Goal: Task Accomplishment & Management: Complete application form

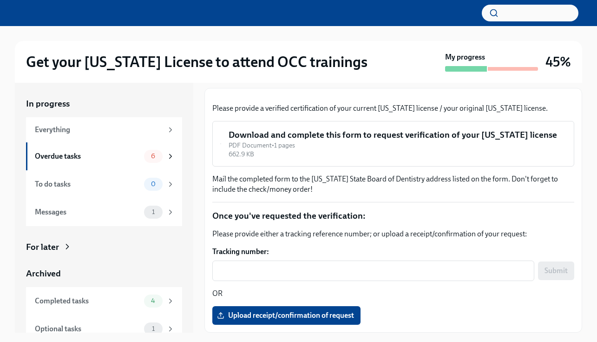
scroll to position [143, 0]
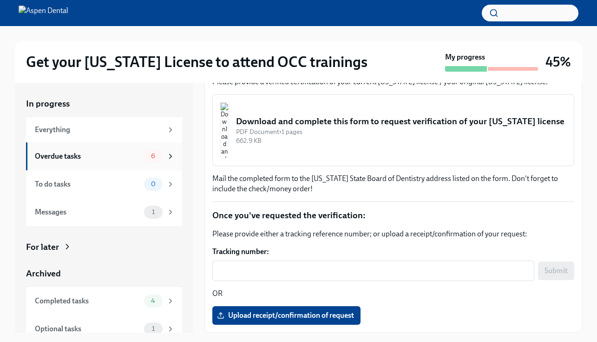
click at [105, 158] on div "Overdue tasks" at bounding box center [88, 156] width 106 height 10
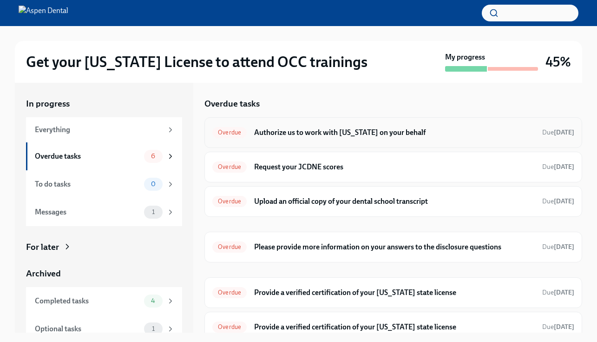
click at [328, 138] on div "Overdue Authorize us to work with [US_STATE] on your behalf Due [DATE]" at bounding box center [393, 132] width 362 height 15
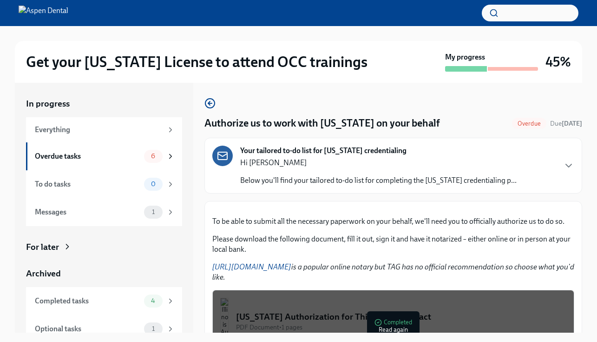
click at [328, 163] on p "Hi [PERSON_NAME]" at bounding box center [378, 163] width 277 height 10
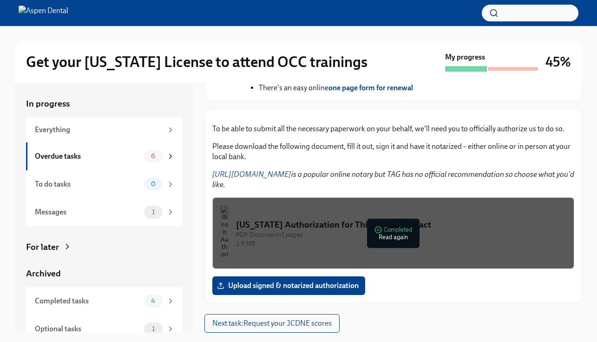
scroll to position [17, 0]
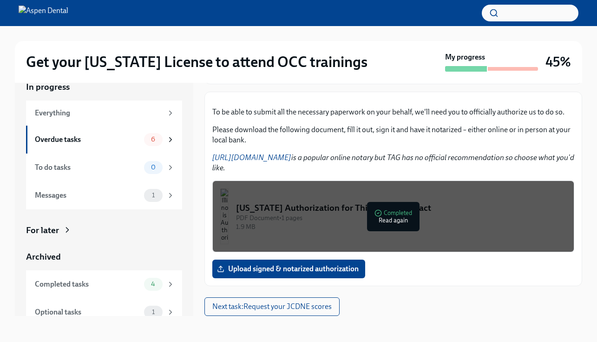
click at [389, 219] on div "PDF Document • 1 pages" at bounding box center [401, 217] width 330 height 9
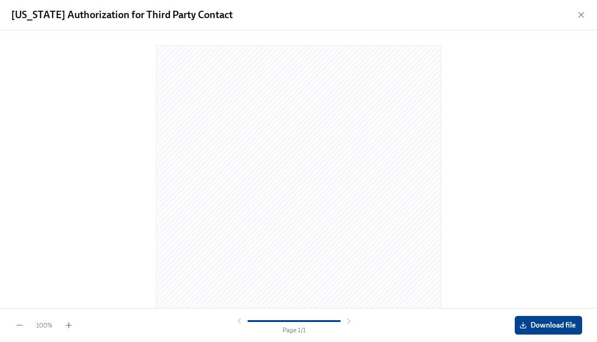
scroll to position [106, 0]
click at [536, 327] on span "Download file" at bounding box center [549, 324] width 54 height 9
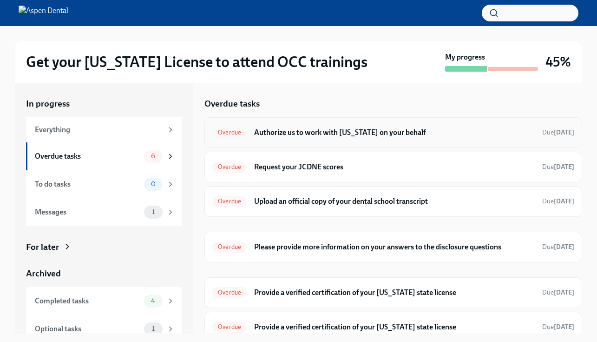
click at [310, 133] on h6 "Authorize us to work with [US_STATE] on your behalf" at bounding box center [394, 132] width 281 height 10
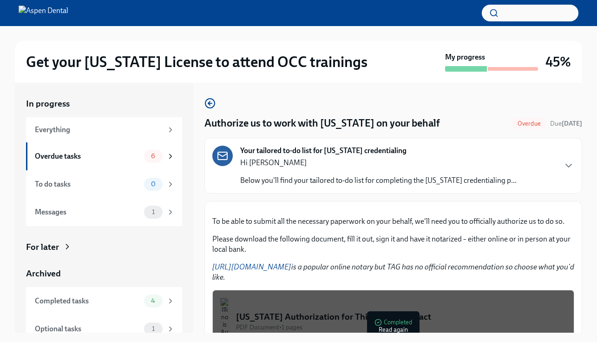
click at [339, 163] on p "Hi [PERSON_NAME]" at bounding box center [378, 163] width 277 height 10
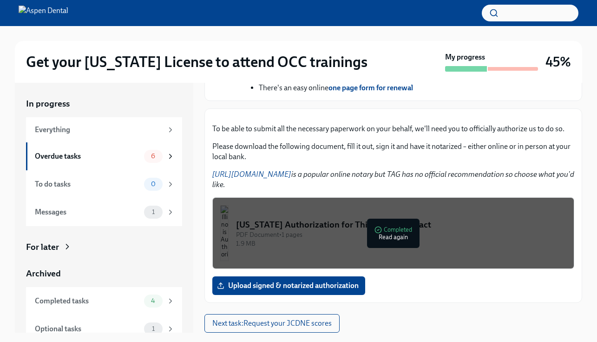
scroll to position [550, 0]
click at [378, 227] on div "[US_STATE] Authorization for Third Party Contact" at bounding box center [401, 224] width 330 height 12
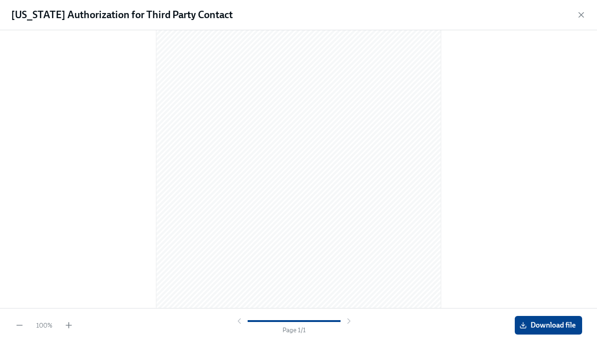
scroll to position [106, 0]
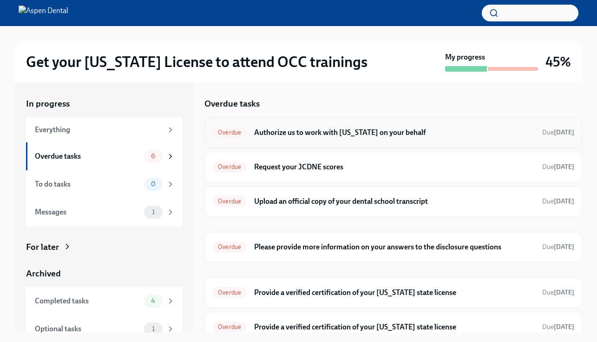
click at [303, 129] on h6 "Authorize us to work with [US_STATE] on your behalf" at bounding box center [394, 132] width 281 height 10
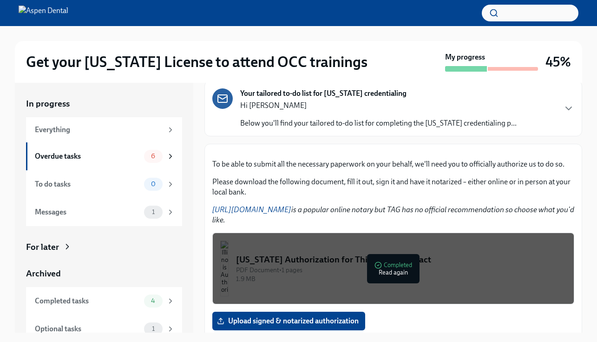
scroll to position [191, 0]
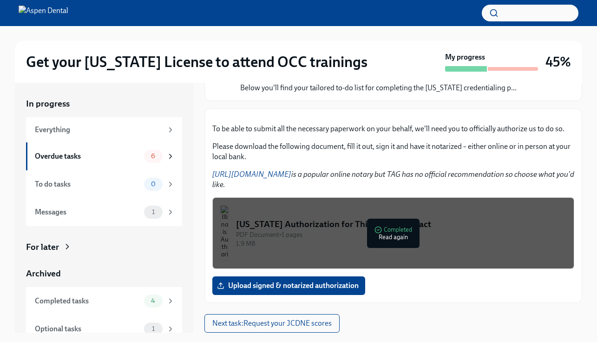
click at [264, 172] on link "[URL][DOMAIN_NAME]" at bounding box center [251, 174] width 79 height 9
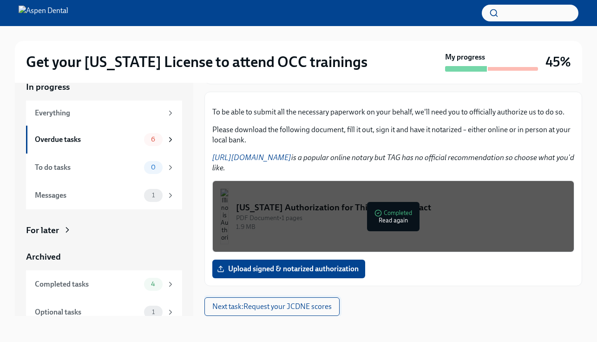
click at [286, 305] on span "Next task : Request your JCDNE scores" at bounding box center [271, 306] width 119 height 9
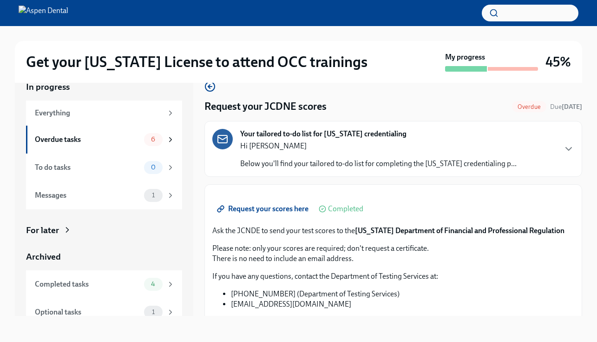
click at [299, 146] on p "Hi [PERSON_NAME]" at bounding box center [378, 146] width 277 height 10
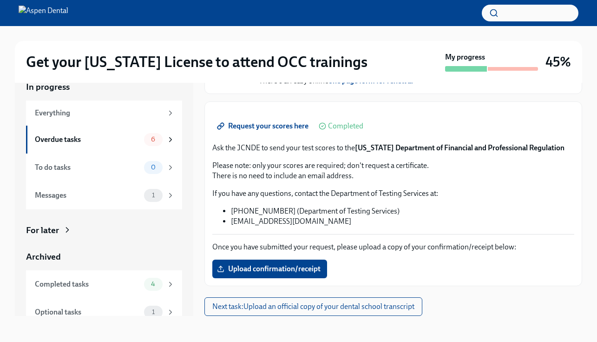
scroll to position [540, 0]
click at [396, 304] on span "Next task : Upload an official copy of your dental school transcript" at bounding box center [313, 306] width 202 height 9
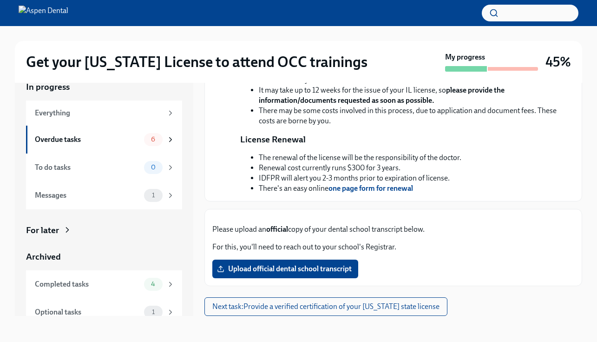
scroll to position [433, 0]
click at [368, 312] on button "Next task : Provide a verified certification of your [US_STATE] state license" at bounding box center [326, 306] width 243 height 19
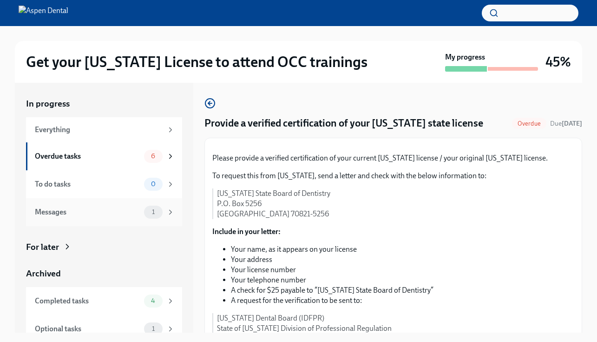
click at [96, 209] on div "Messages" at bounding box center [88, 212] width 106 height 10
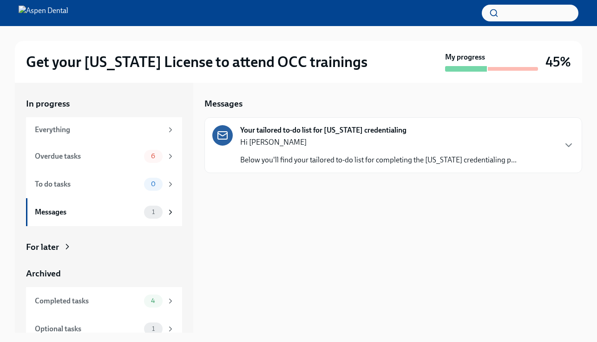
click at [277, 161] on p "Below you'll find your tailored to-do list for completing the [US_STATE] creden…" at bounding box center [378, 160] width 277 height 10
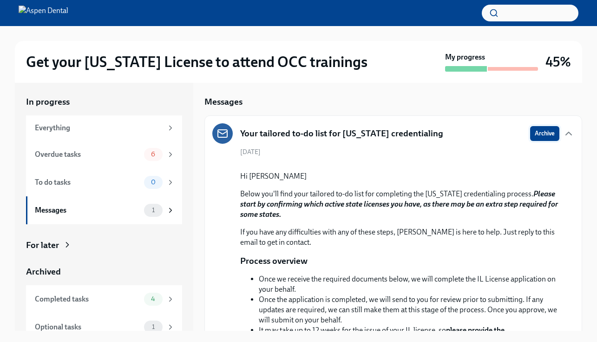
click at [548, 137] on span "Archive" at bounding box center [545, 133] width 20 height 9
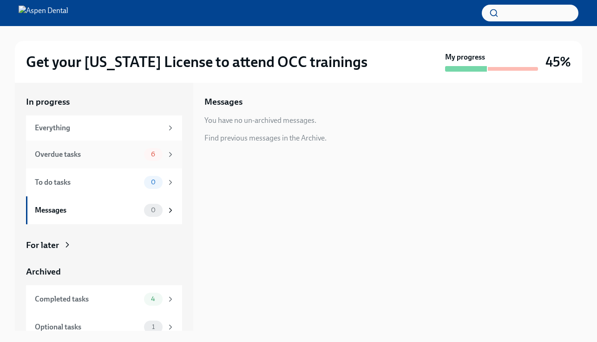
click at [90, 159] on div "Overdue tasks 6" at bounding box center [105, 154] width 140 height 13
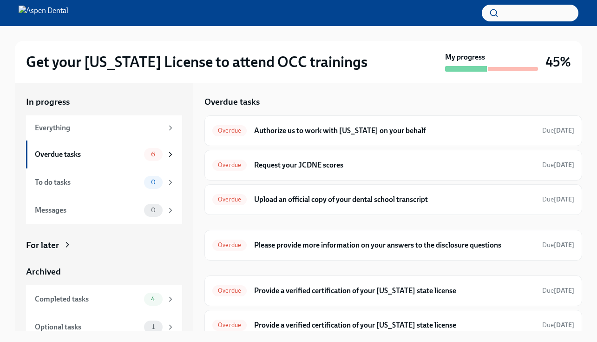
scroll to position [9, 0]
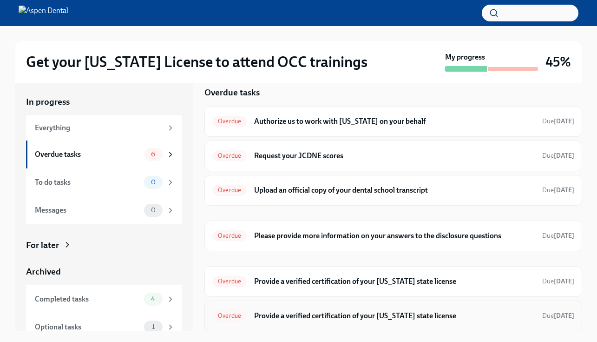
click at [363, 316] on h6 "Provide a verified certification of your [US_STATE] state license" at bounding box center [394, 315] width 281 height 10
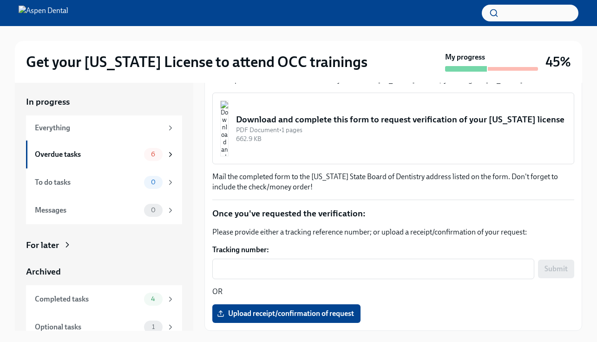
scroll to position [175, 0]
click at [229, 133] on img "button" at bounding box center [224, 128] width 8 height 56
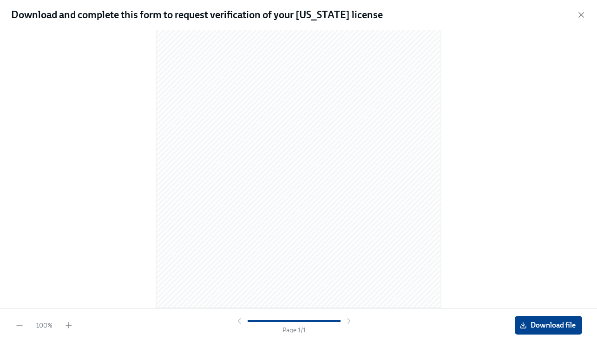
scroll to position [64, 0]
click at [539, 319] on button "Download file" at bounding box center [548, 325] width 67 height 19
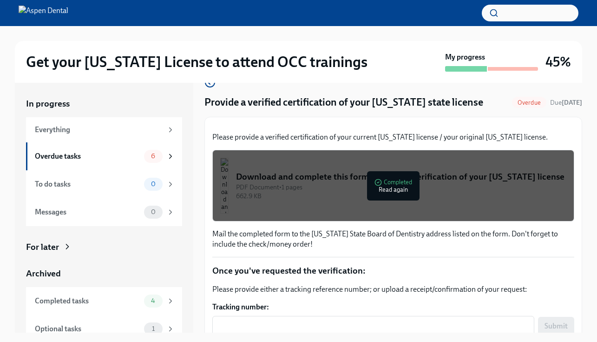
scroll to position [0, 0]
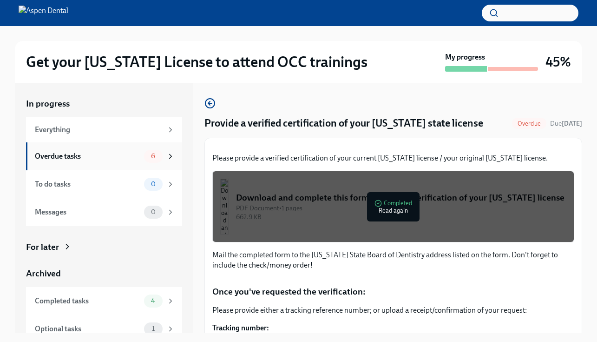
click at [79, 154] on div "Overdue tasks" at bounding box center [88, 156] width 106 height 10
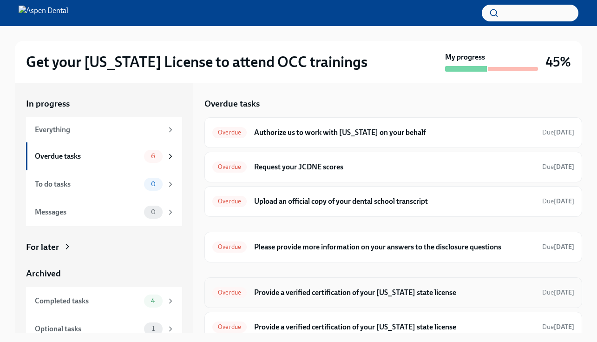
scroll to position [9, 0]
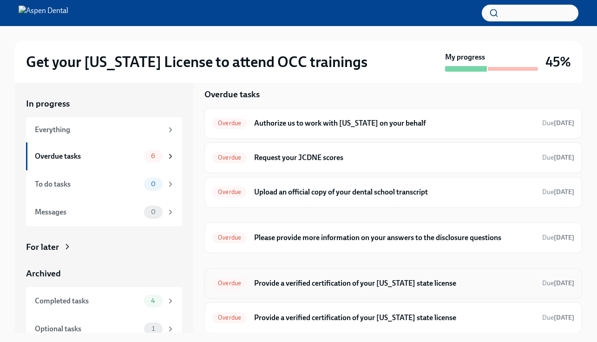
click at [299, 286] on h6 "Provide a verified certification of your [US_STATE] state license" at bounding box center [394, 283] width 281 height 10
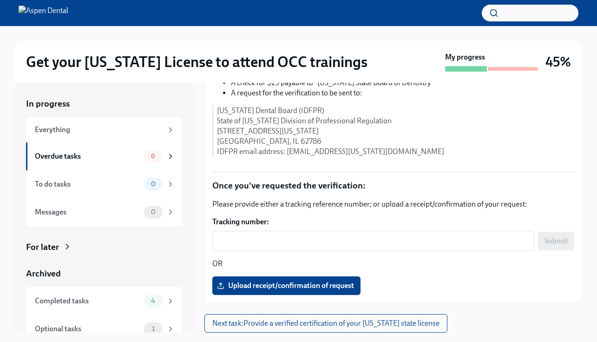
scroll to position [306, 0]
click at [331, 283] on span "Upload receipt/confirmation of request" at bounding box center [286, 285] width 135 height 9
click at [0, 0] on input "Upload receipt/confirmation of request" at bounding box center [0, 0] width 0 height 0
click at [134, 162] on div "Overdue tasks 6" at bounding box center [105, 156] width 140 height 13
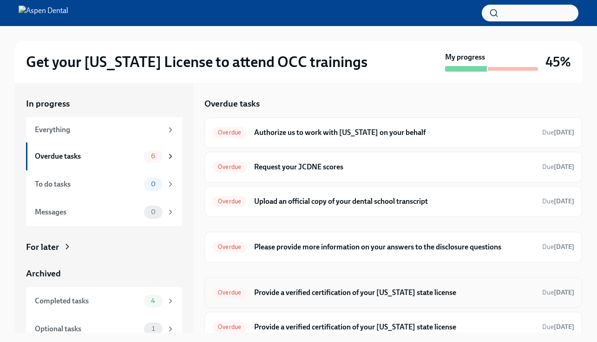
scroll to position [9, 0]
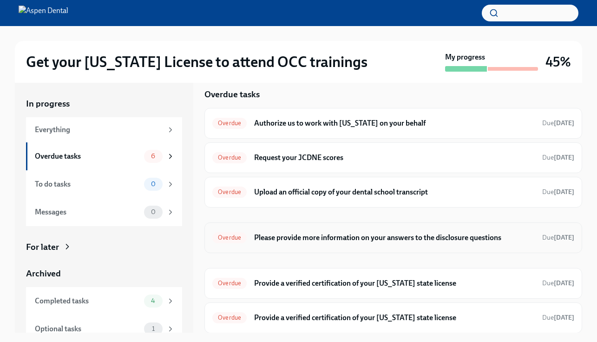
click at [302, 240] on h6 "Please provide more information on your answers to the disclosure questions" at bounding box center [394, 237] width 281 height 10
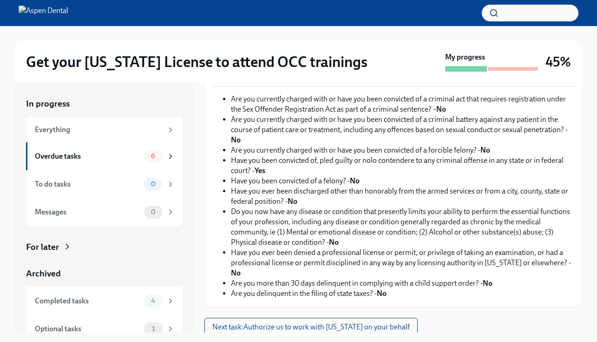
scroll to position [212, 0]
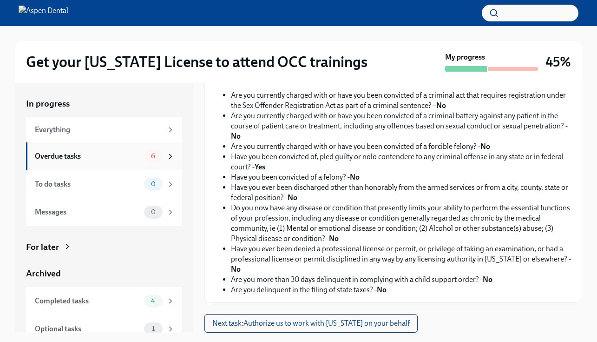
click at [101, 156] on div "Overdue tasks" at bounding box center [88, 156] width 106 height 10
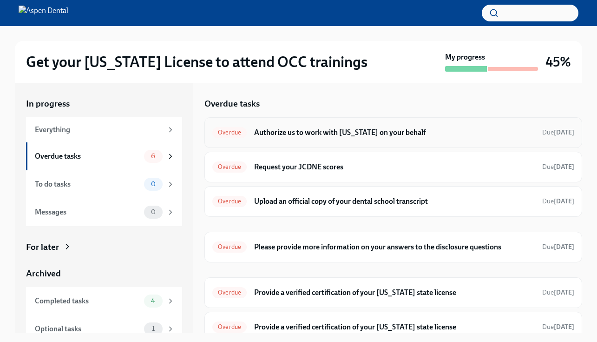
click at [273, 132] on h6 "Authorize us to work with [US_STATE] on your behalf" at bounding box center [394, 132] width 281 height 10
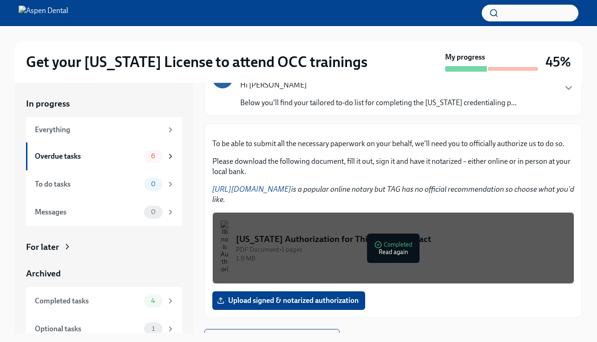
scroll to position [191, 0]
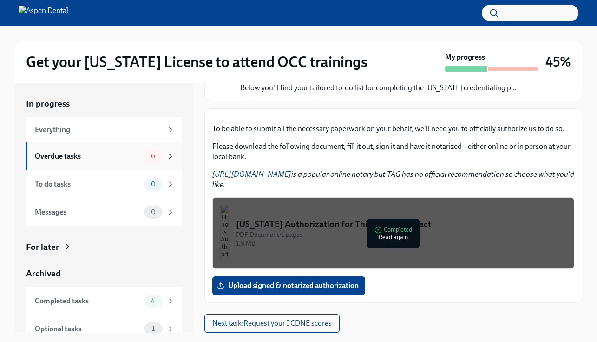
click at [121, 157] on div "Overdue tasks" at bounding box center [88, 156] width 106 height 10
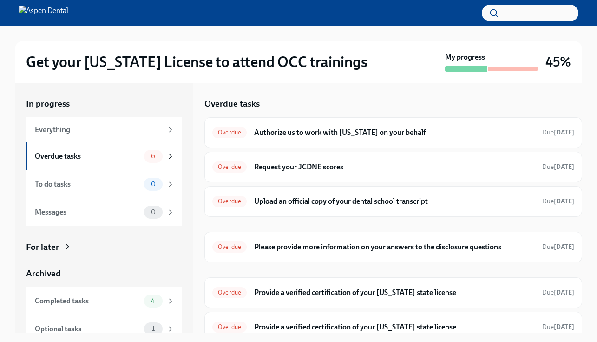
scroll to position [9, 0]
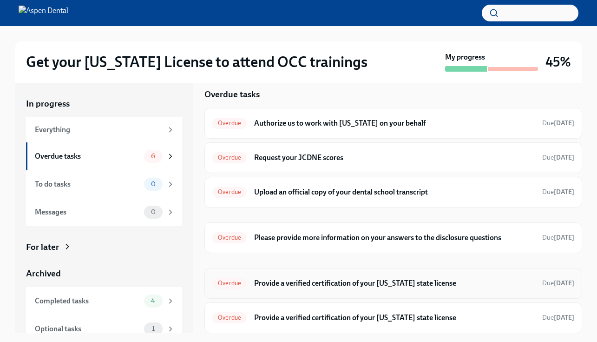
click at [381, 284] on h6 "Provide a verified certification of your [US_STATE] state license" at bounding box center [394, 283] width 281 height 10
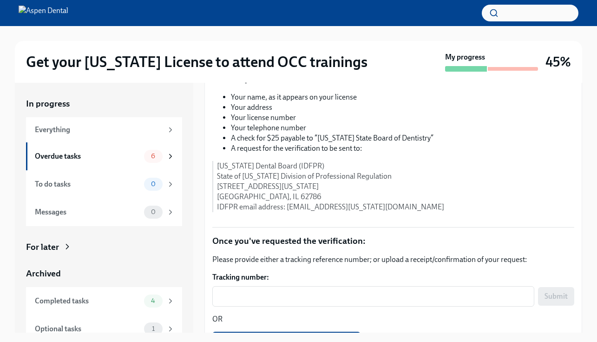
scroll to position [157, 0]
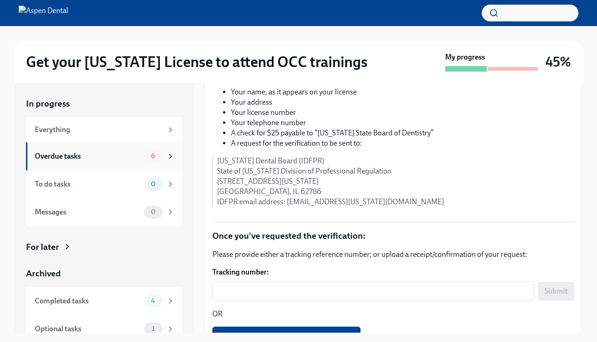
click at [79, 155] on div "Overdue tasks" at bounding box center [88, 156] width 106 height 10
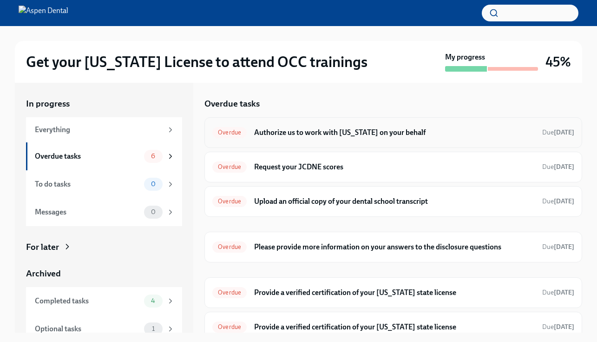
click at [311, 139] on div "Overdue Authorize us to work with [US_STATE] on your behalf Due [DATE]" at bounding box center [393, 132] width 362 height 15
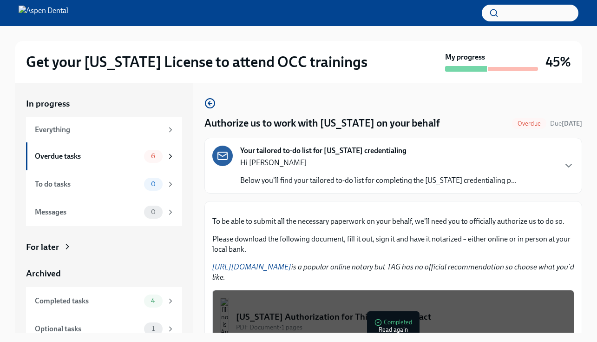
click at [330, 177] on p "Below you'll find your tailored to-do list for completing the [US_STATE] creden…" at bounding box center [378, 180] width 277 height 10
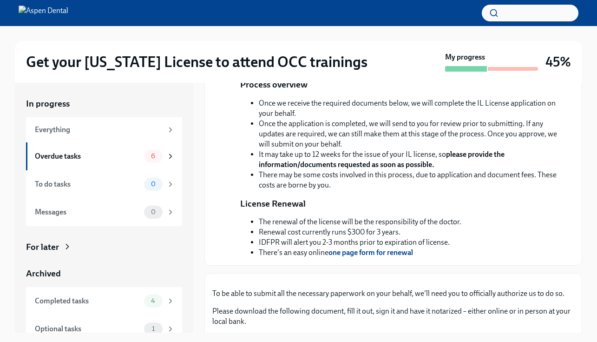
scroll to position [201, 0]
